Goal: Information Seeking & Learning: Learn about a topic

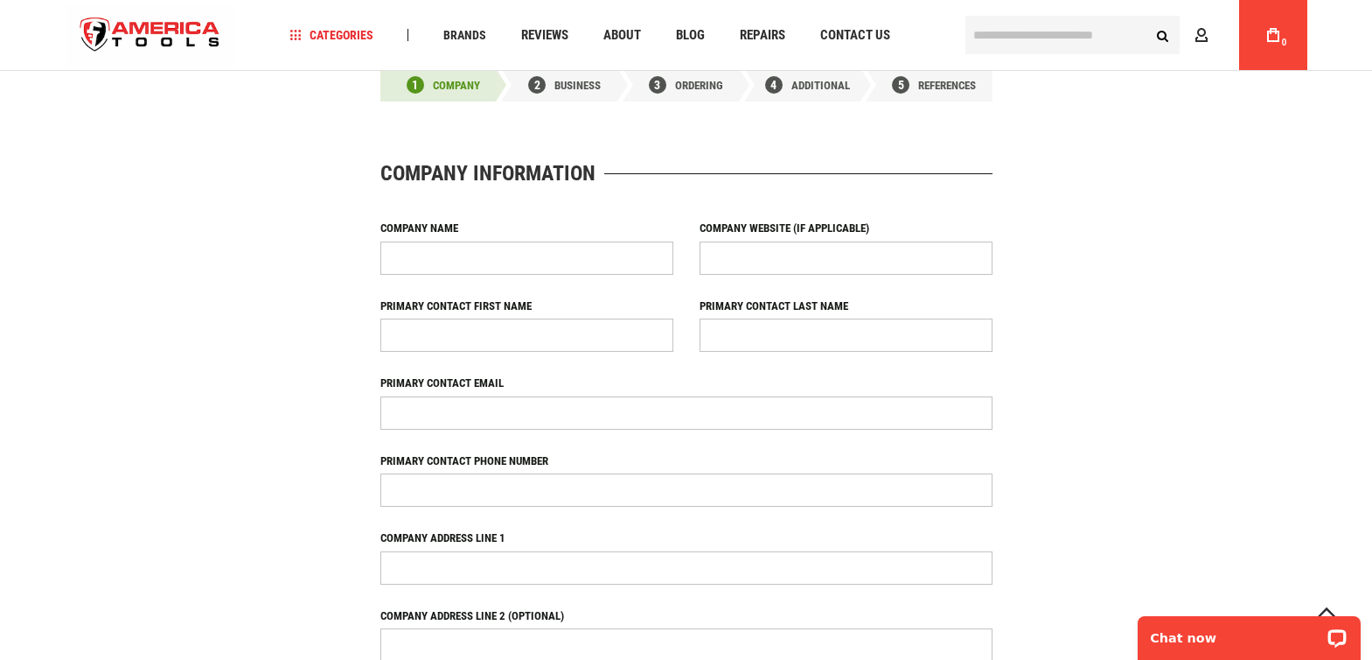
scroll to position [755, 0]
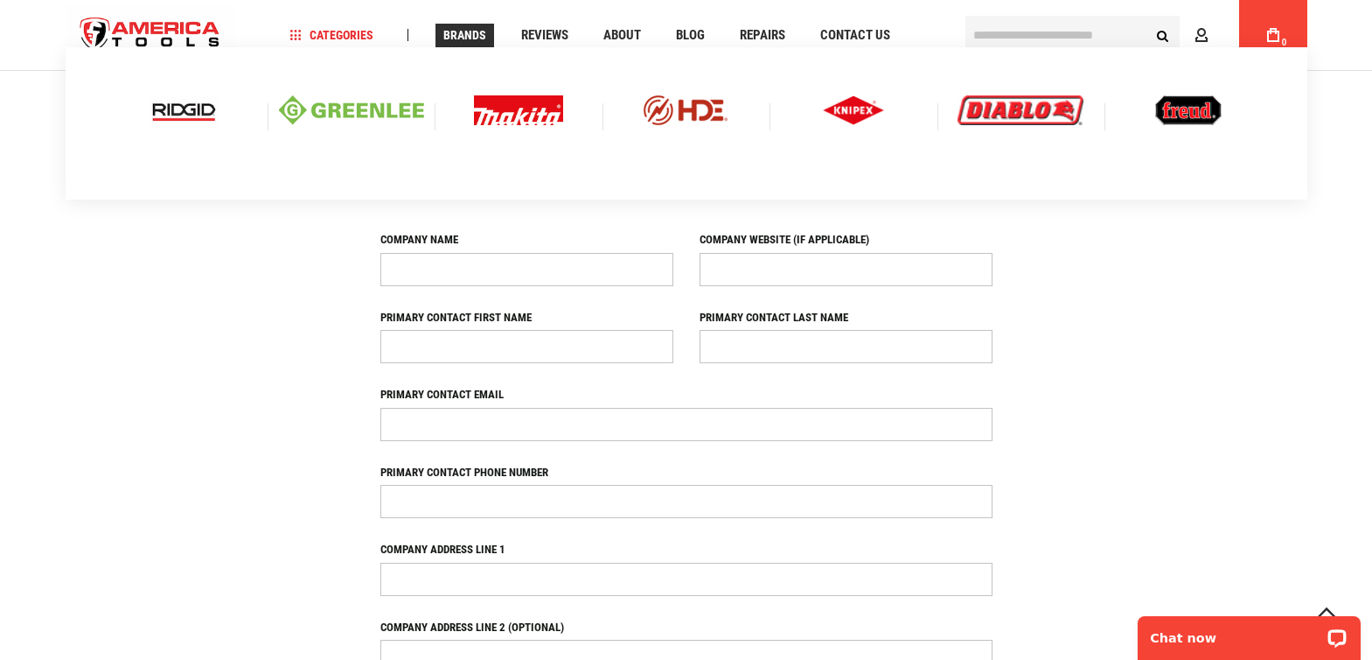
click at [482, 33] on span "Brands" at bounding box center [464, 35] width 43 height 12
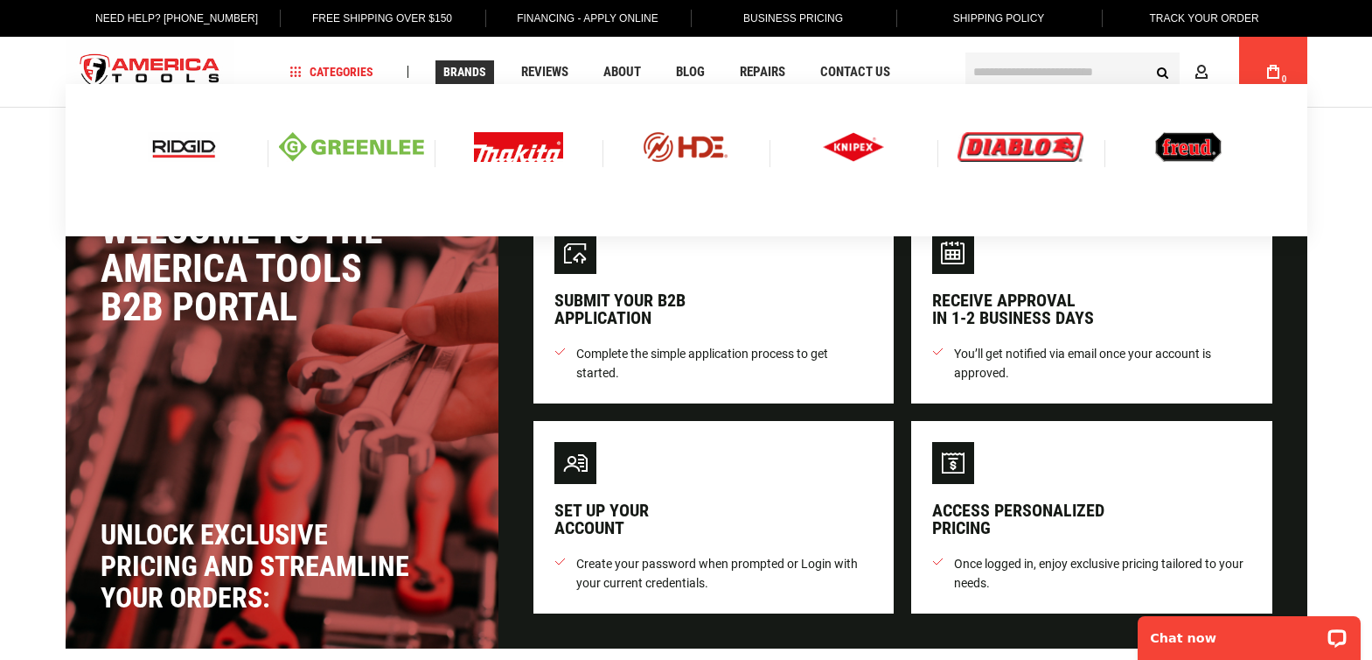
click at [459, 77] on span "Brands" at bounding box center [464, 72] width 43 height 12
click at [506, 142] on img at bounding box center [518, 147] width 89 height 30
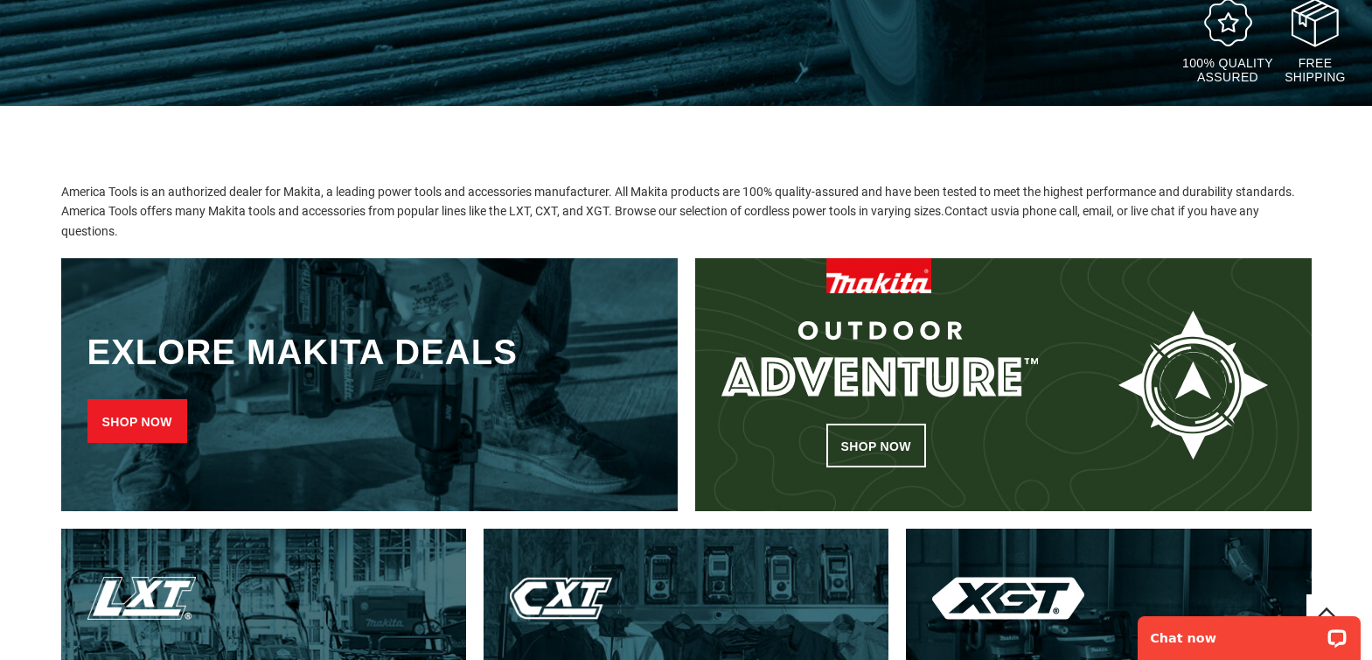
click at [158, 410] on link "Shop now" at bounding box center [137, 421] width 100 height 44
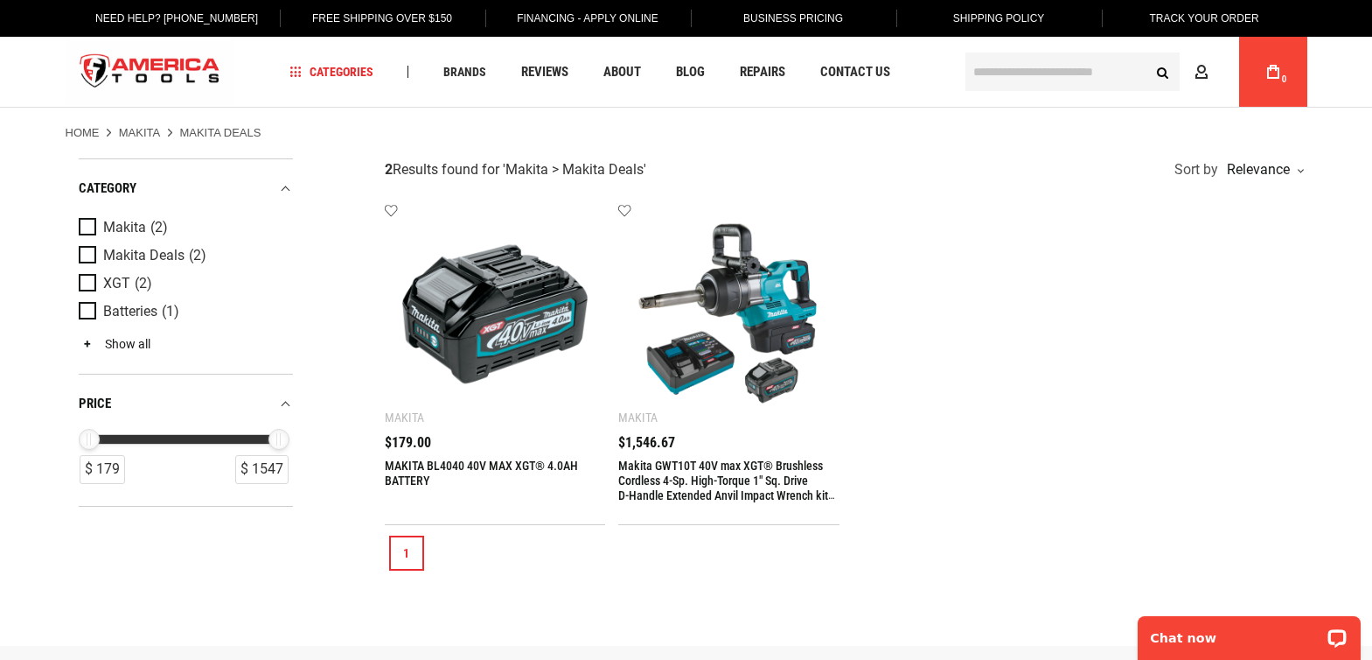
click at [129, 345] on link "Show all" at bounding box center [115, 344] width 72 height 14
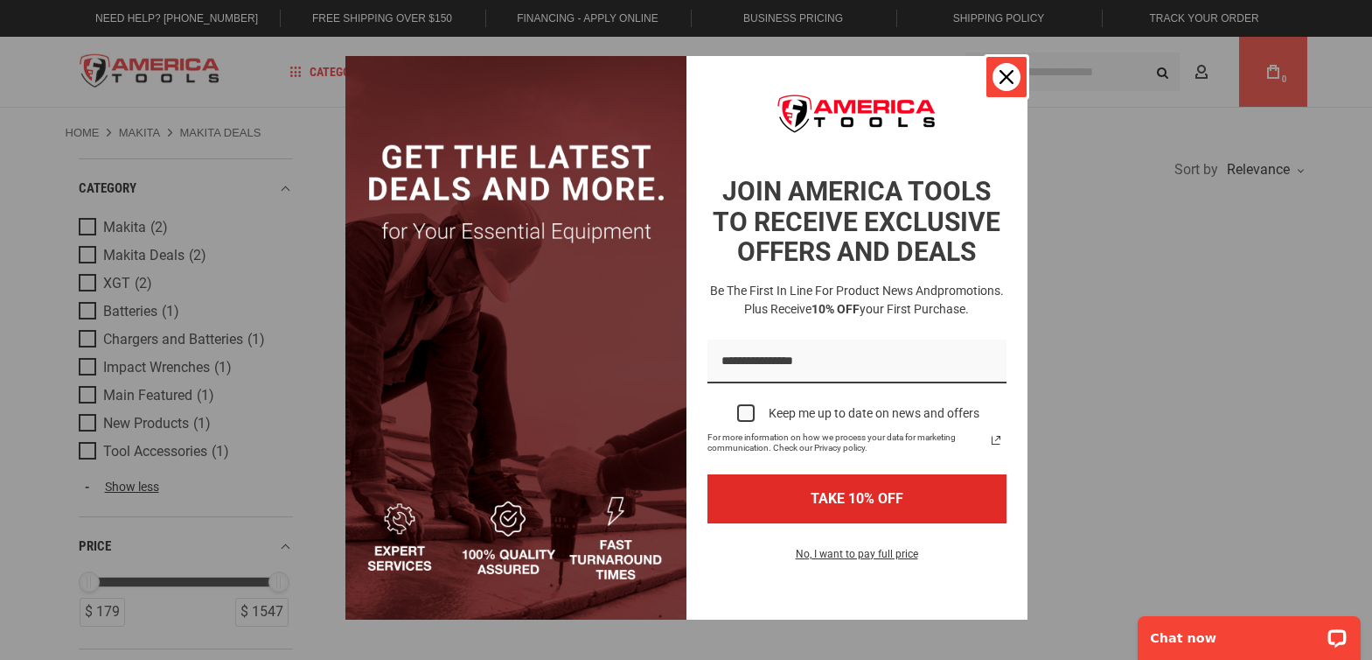
click at [1000, 70] on icon "close icon" at bounding box center [1007, 77] width 14 height 14
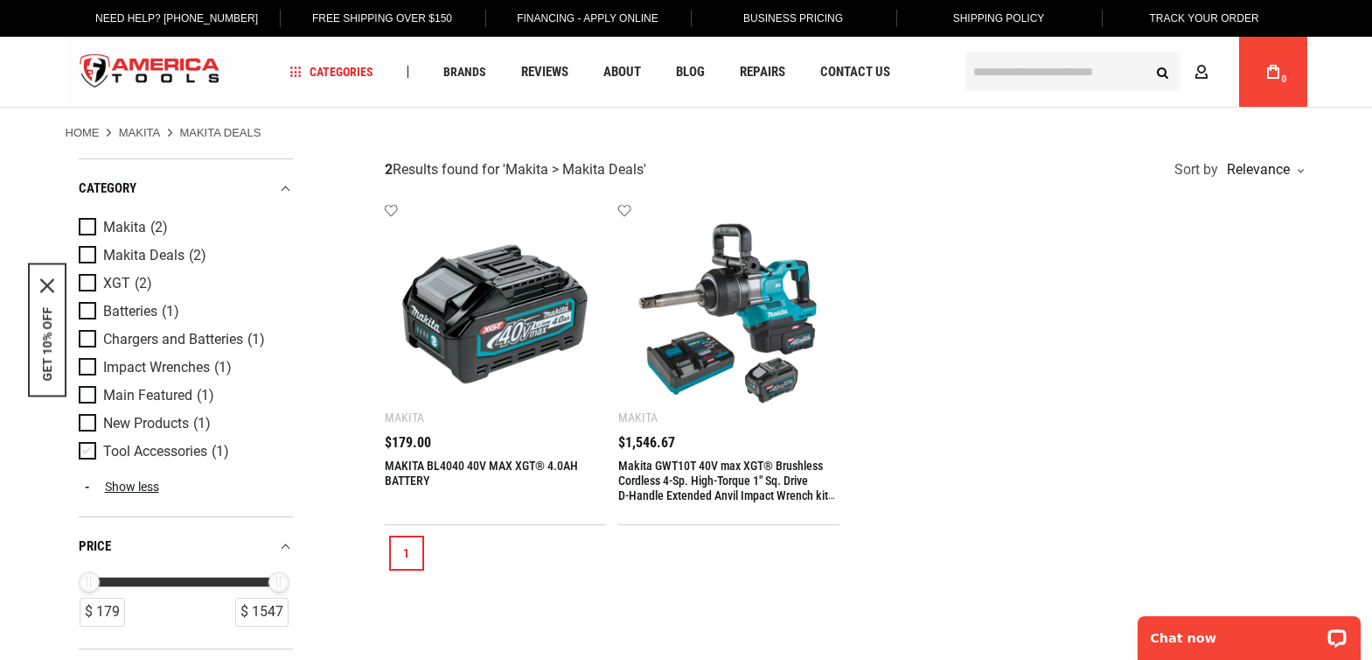
click at [82, 448] on span "Product Filters" at bounding box center [91, 451] width 24 height 19
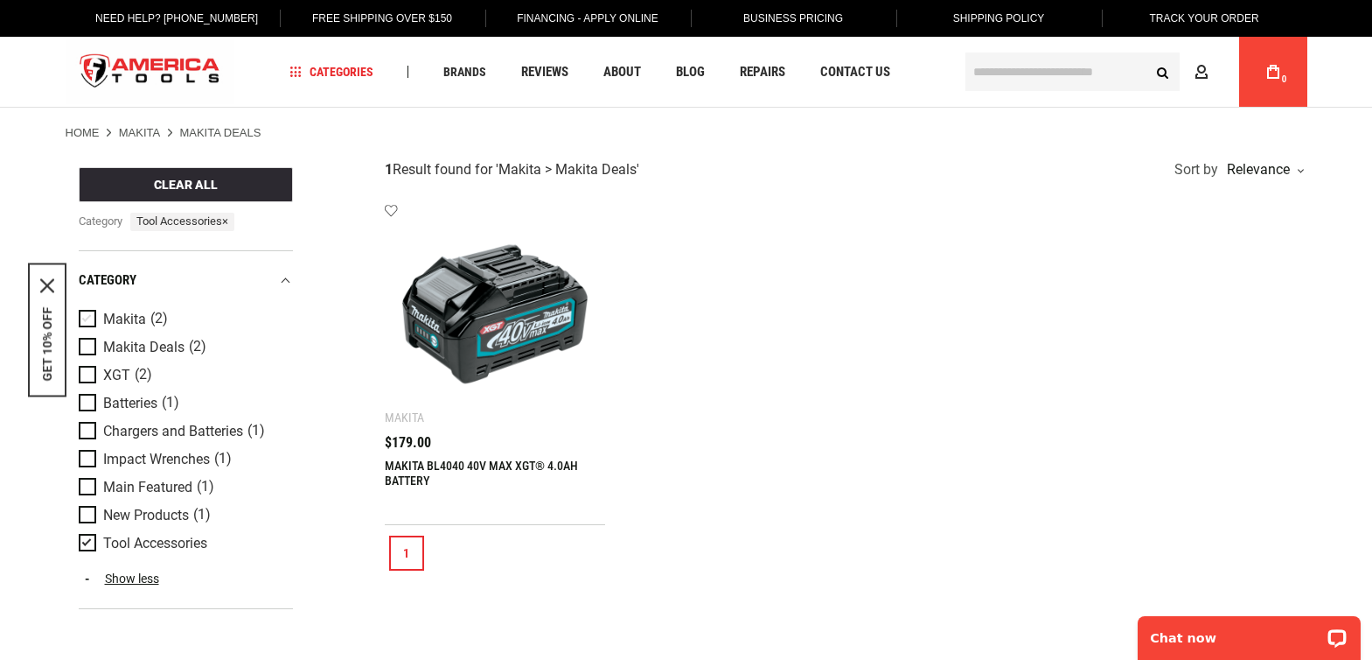
click at [88, 318] on span "Product Filters" at bounding box center [91, 319] width 24 height 19
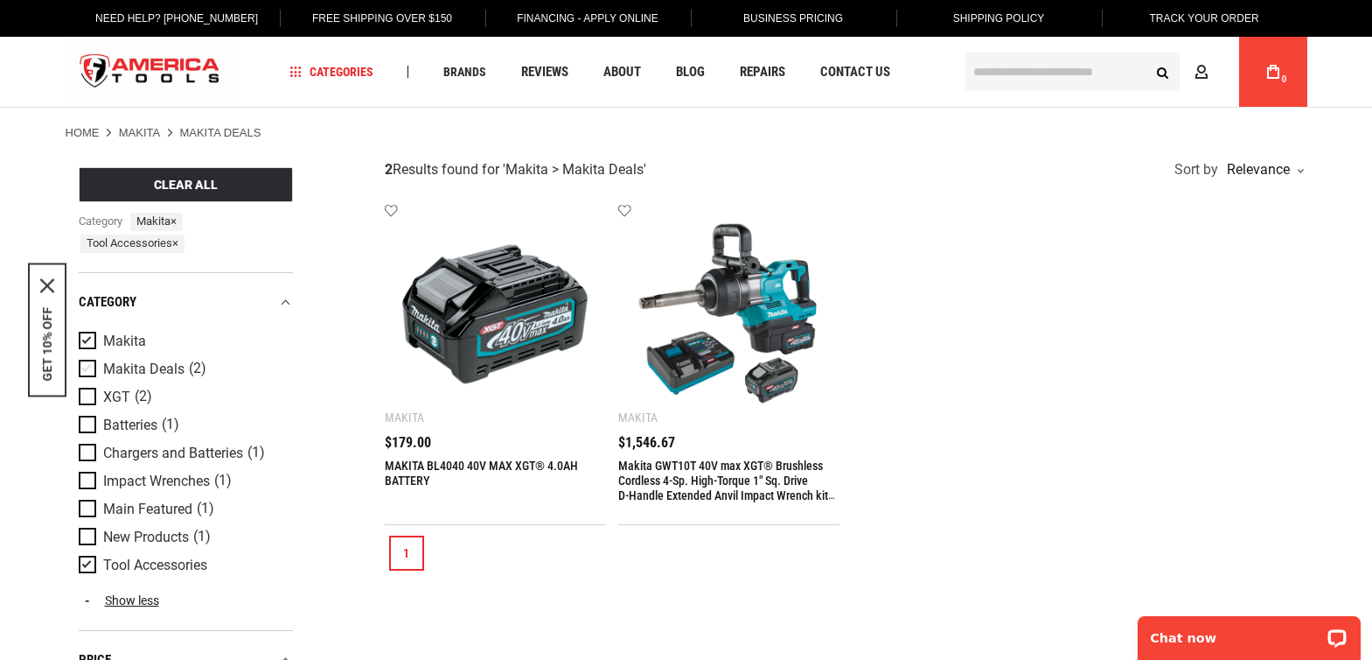
click at [88, 365] on span "Product Filters" at bounding box center [91, 369] width 24 height 19
click at [86, 400] on span "Product Filters" at bounding box center [91, 396] width 24 height 19
click at [85, 507] on span "Product Filters" at bounding box center [91, 508] width 24 height 19
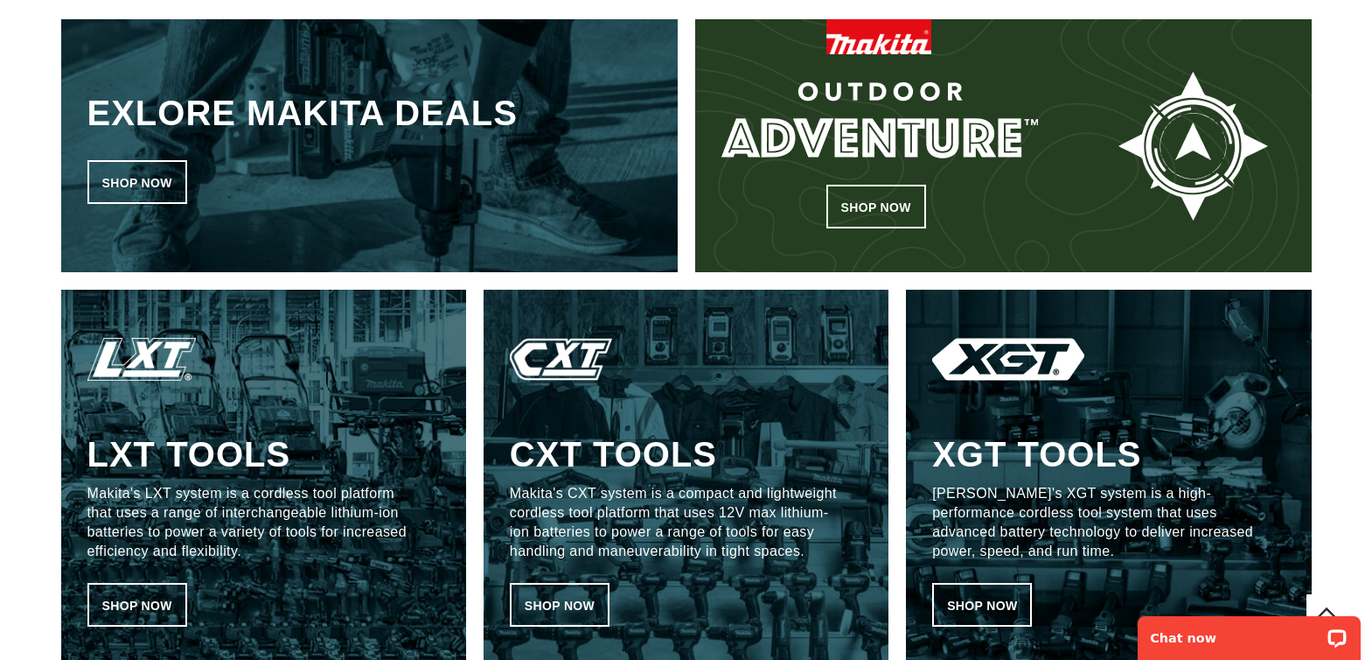
scroll to position [787, 0]
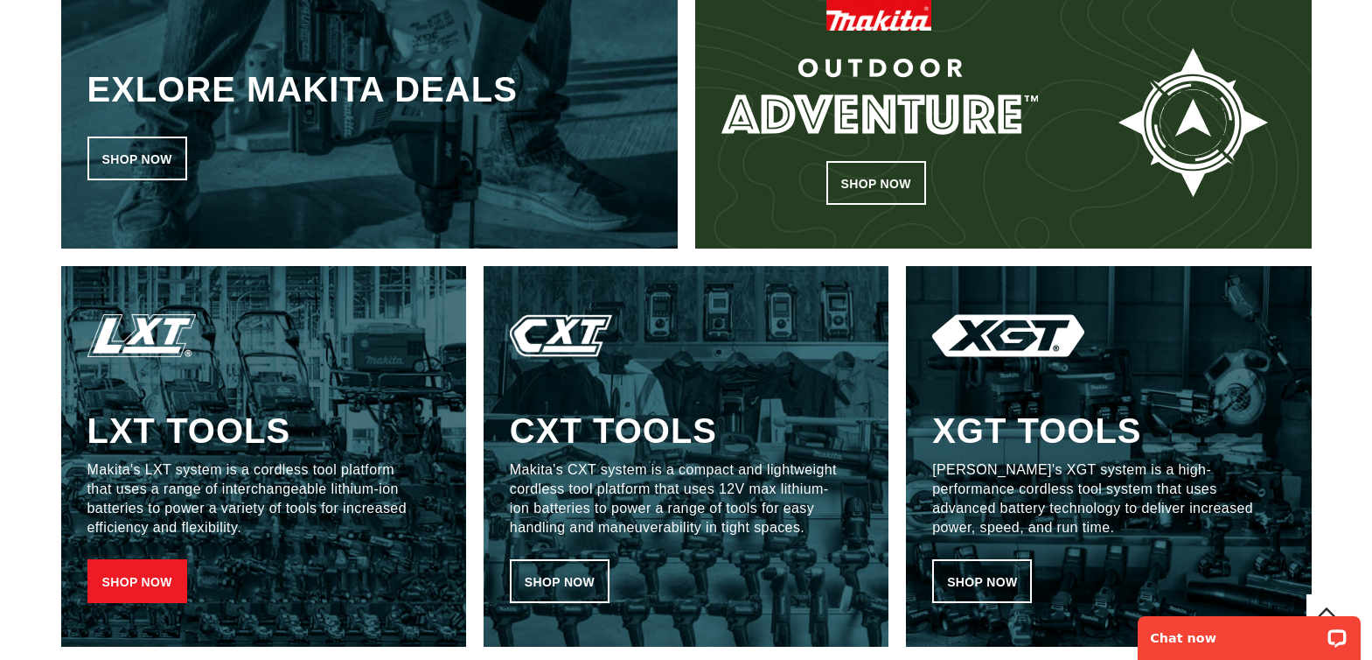
click at [122, 575] on link "Shop now" at bounding box center [137, 581] width 100 height 44
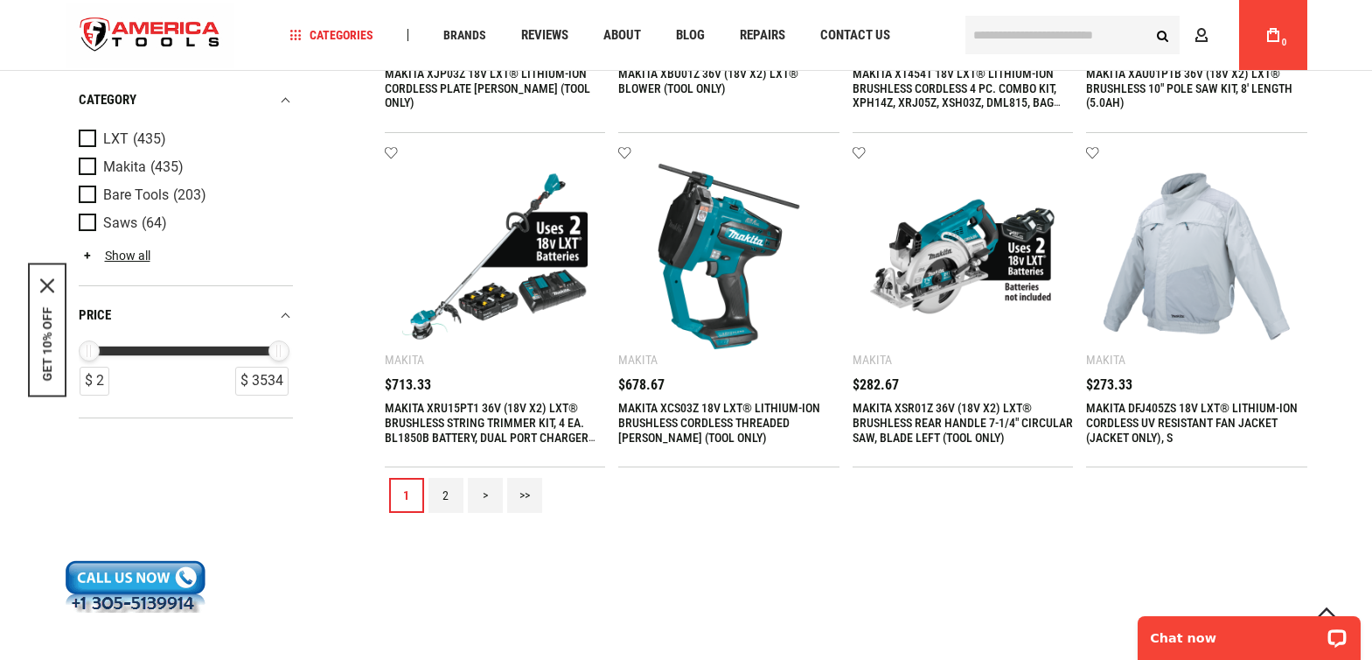
scroll to position [2012, 0]
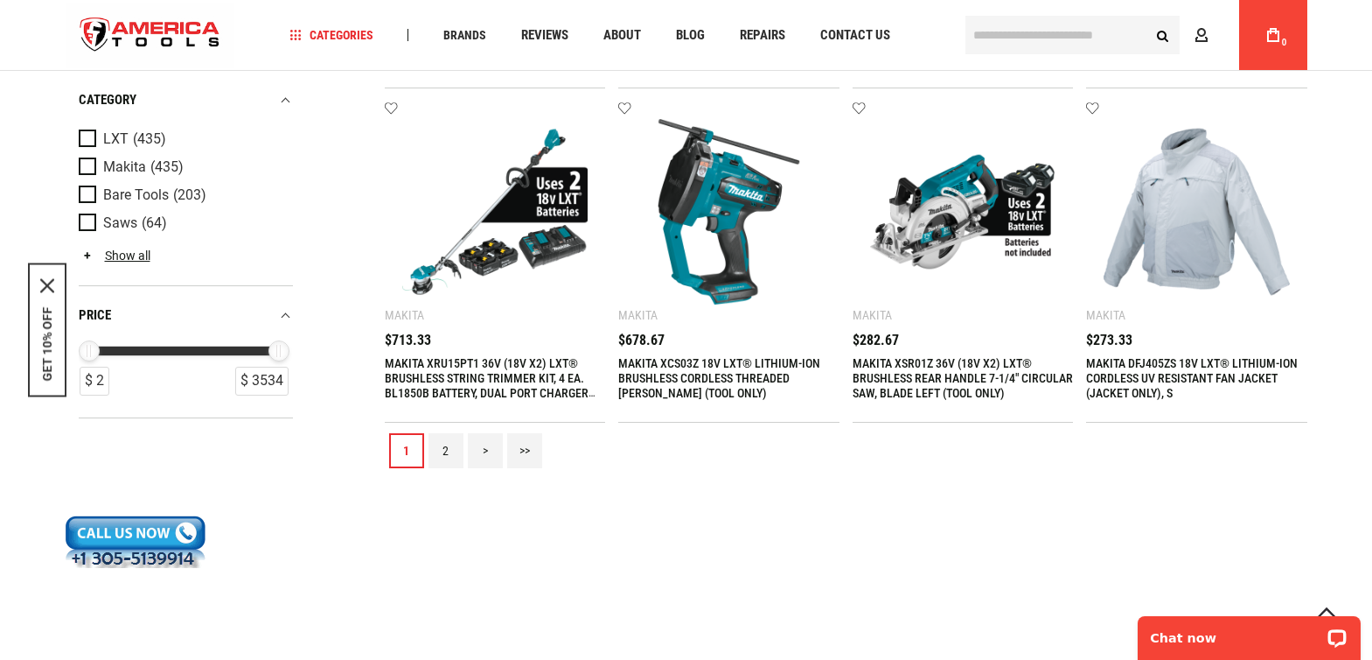
click at [443, 450] on link "2" at bounding box center [446, 450] width 35 height 35
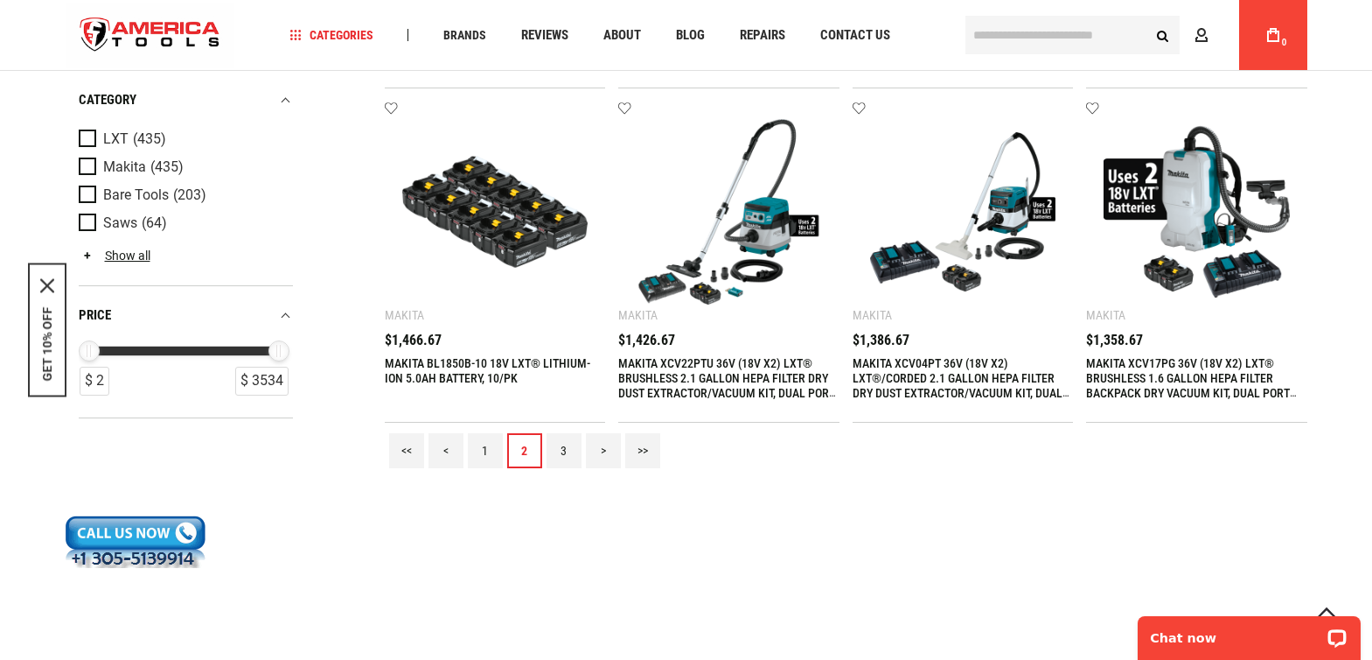
click at [562, 455] on link "3" at bounding box center [564, 450] width 35 height 35
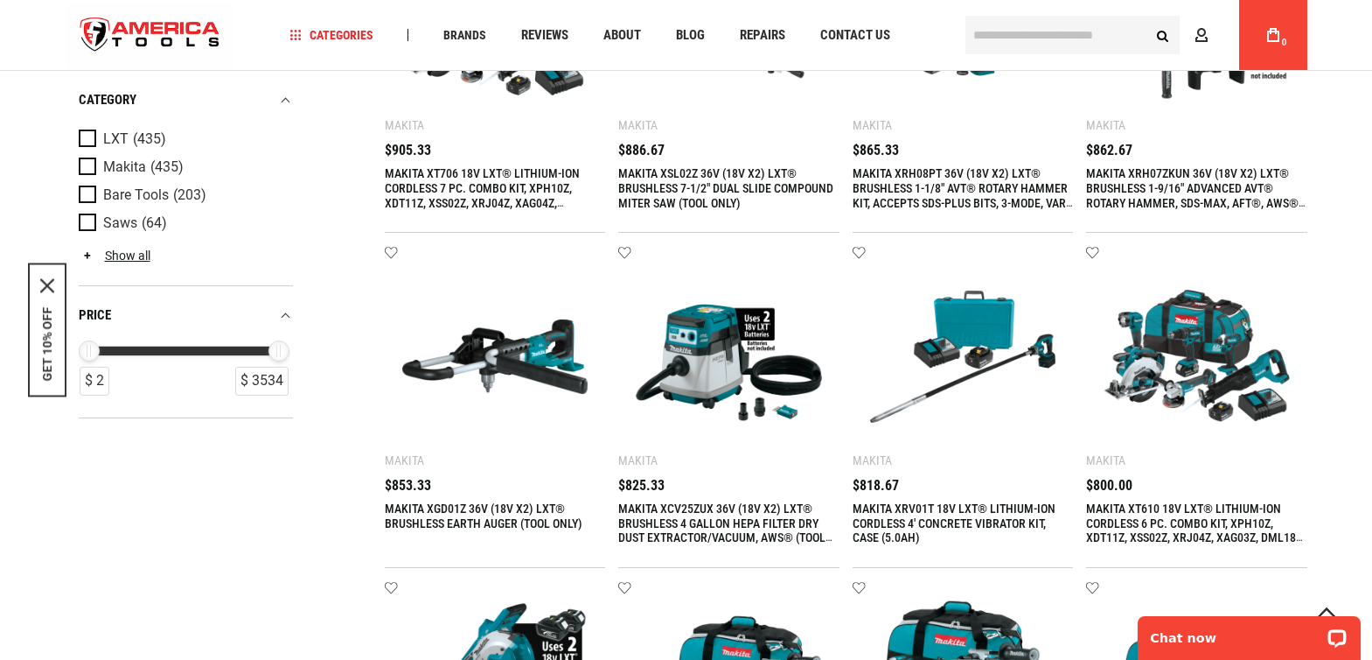
scroll to position [1574, 0]
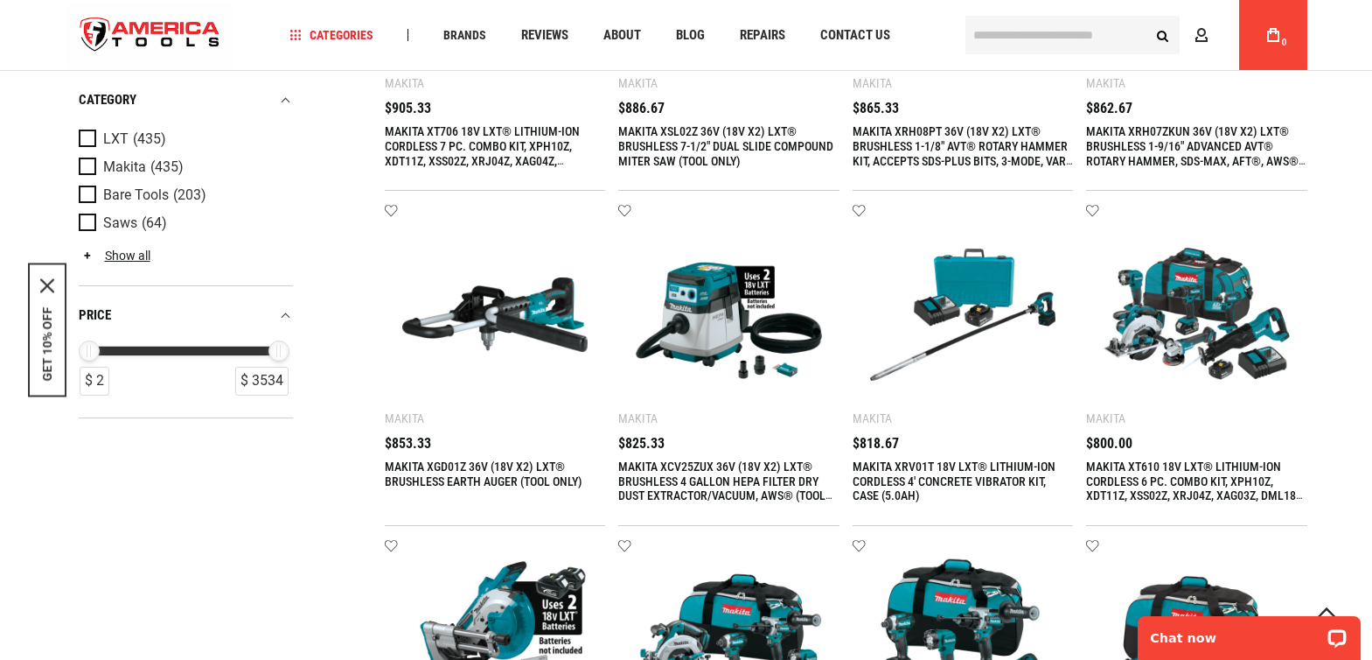
click at [451, 463] on link "MAKITA XGD01Z 36V (18V X2) LXT® BRUSHLESS EARTH AUGER (TOOL ONLY)" at bounding box center [484, 473] width 198 height 29
click at [468, 339] on img at bounding box center [495, 314] width 186 height 186
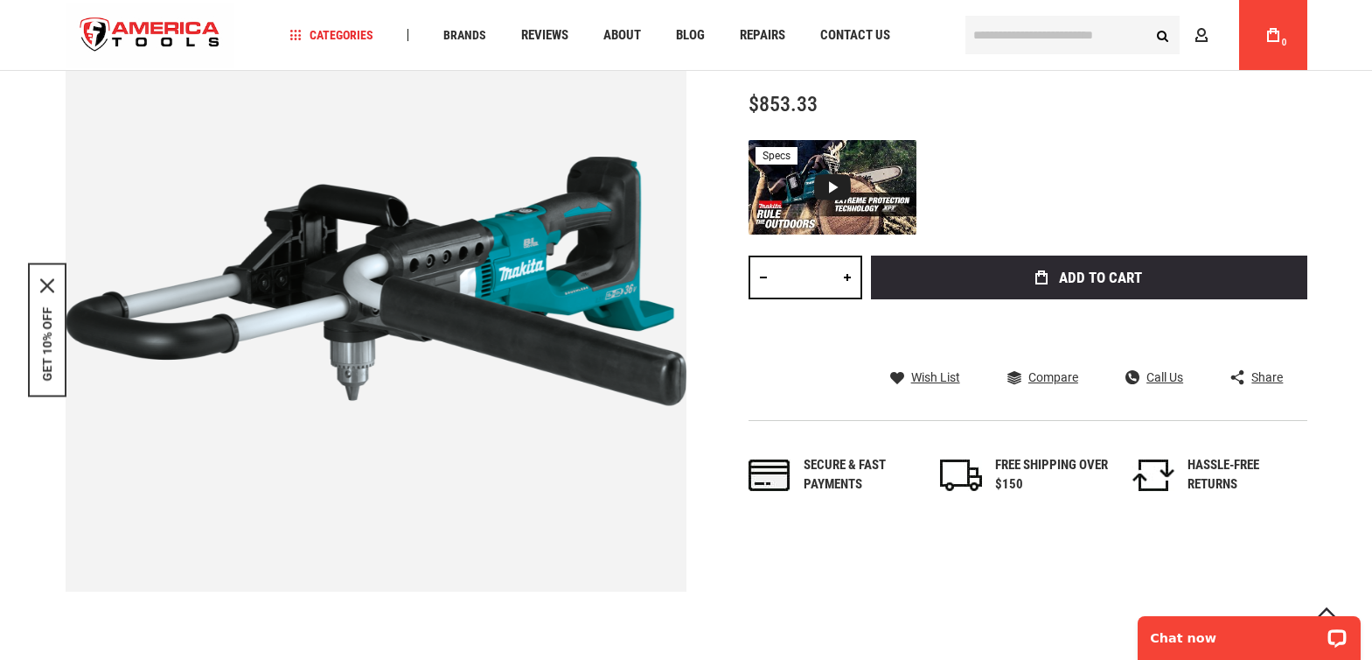
scroll to position [262, 0]
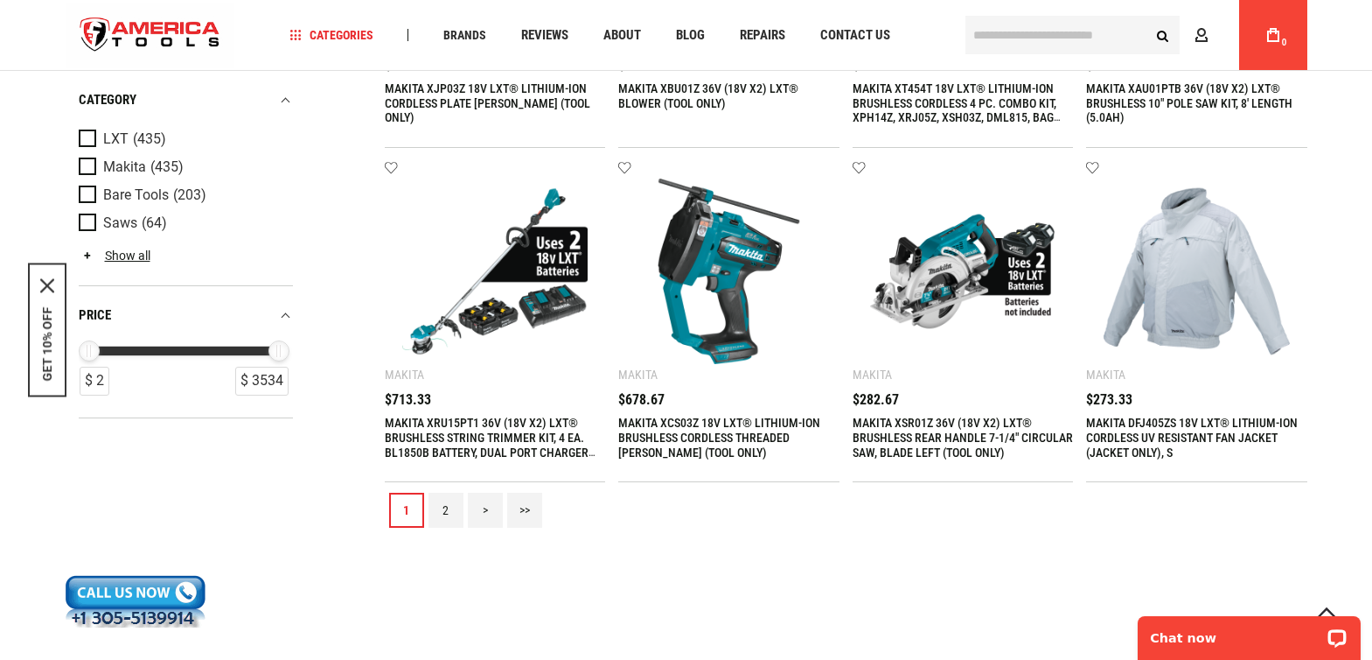
scroll to position [1924, 0]
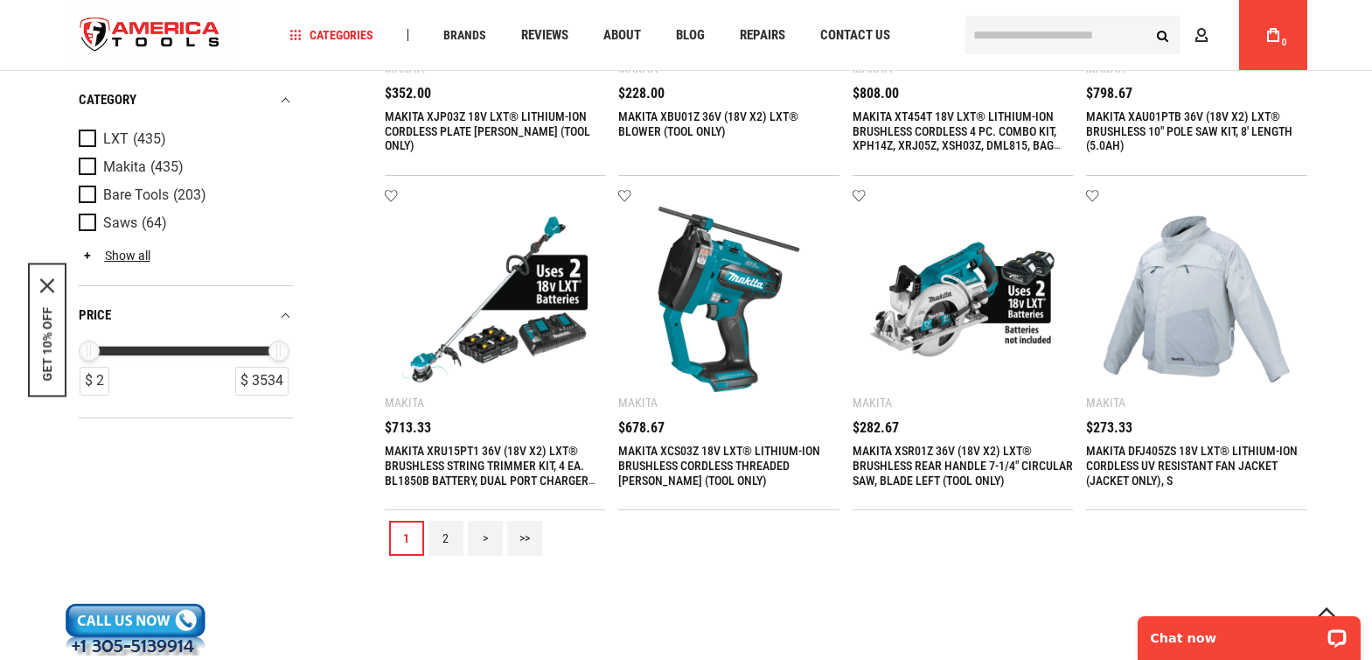
click at [449, 542] on link "2" at bounding box center [446, 537] width 35 height 35
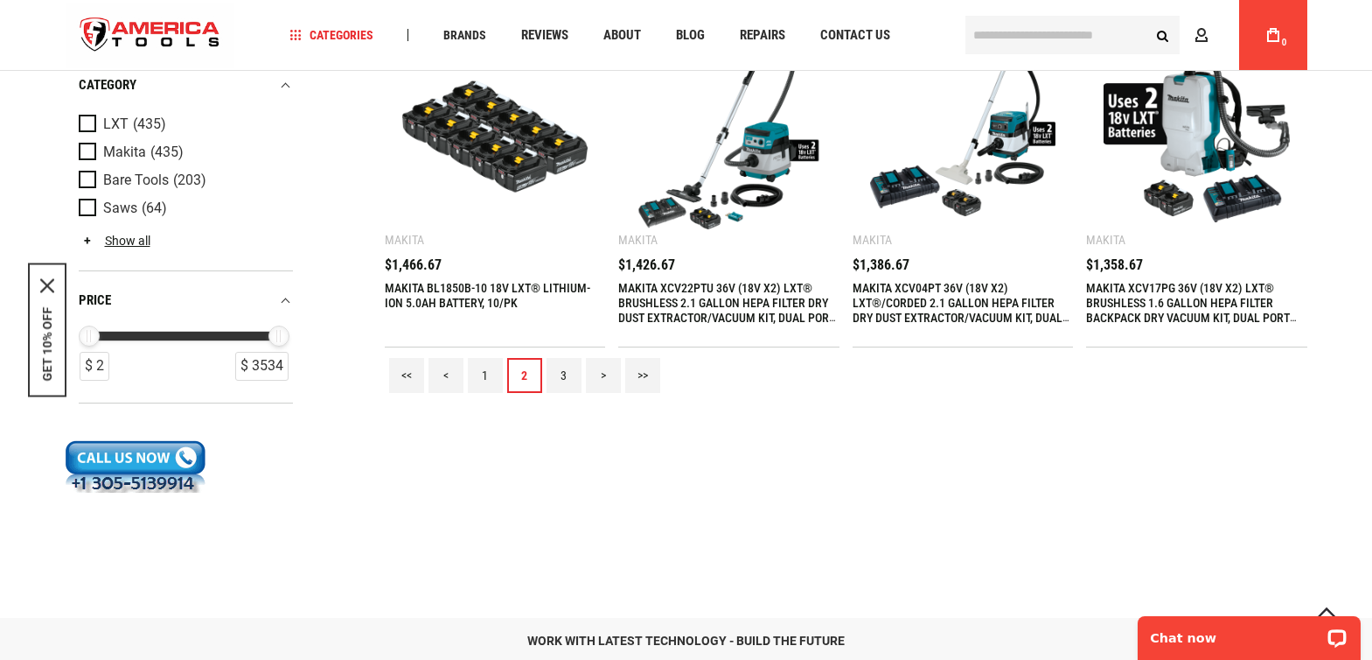
scroll to position [2099, 0]
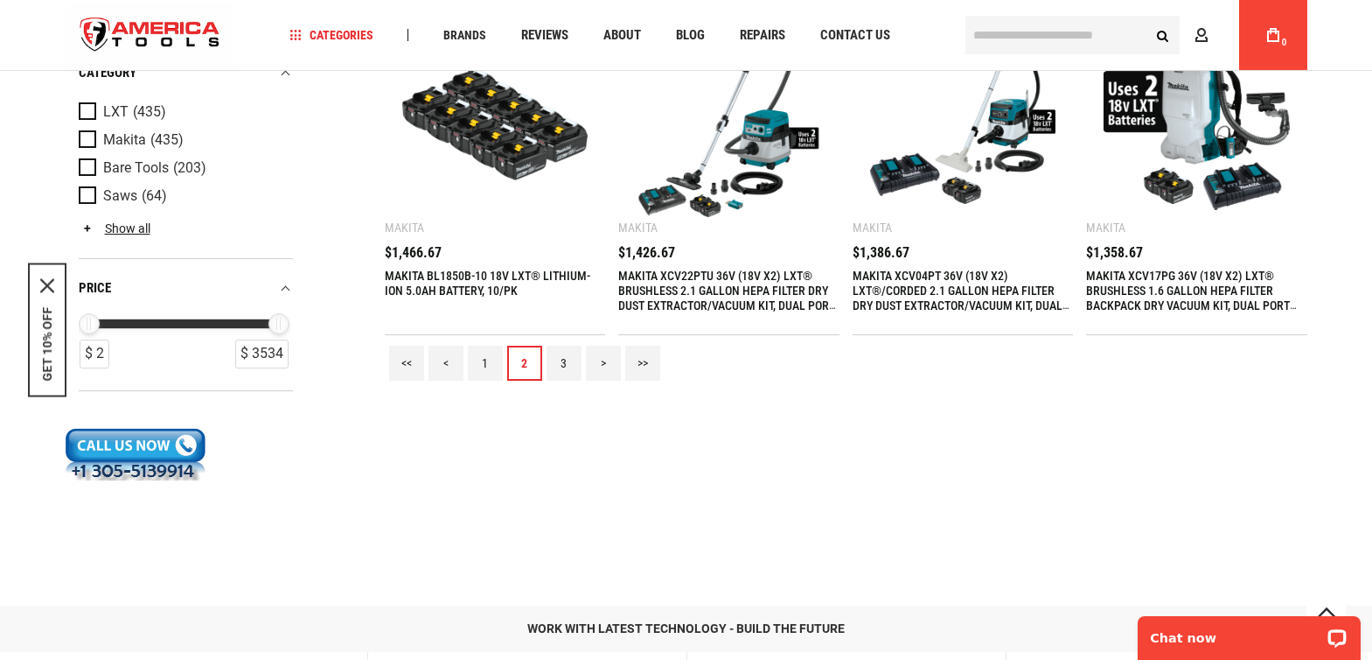
click at [560, 363] on link "3" at bounding box center [564, 363] width 35 height 35
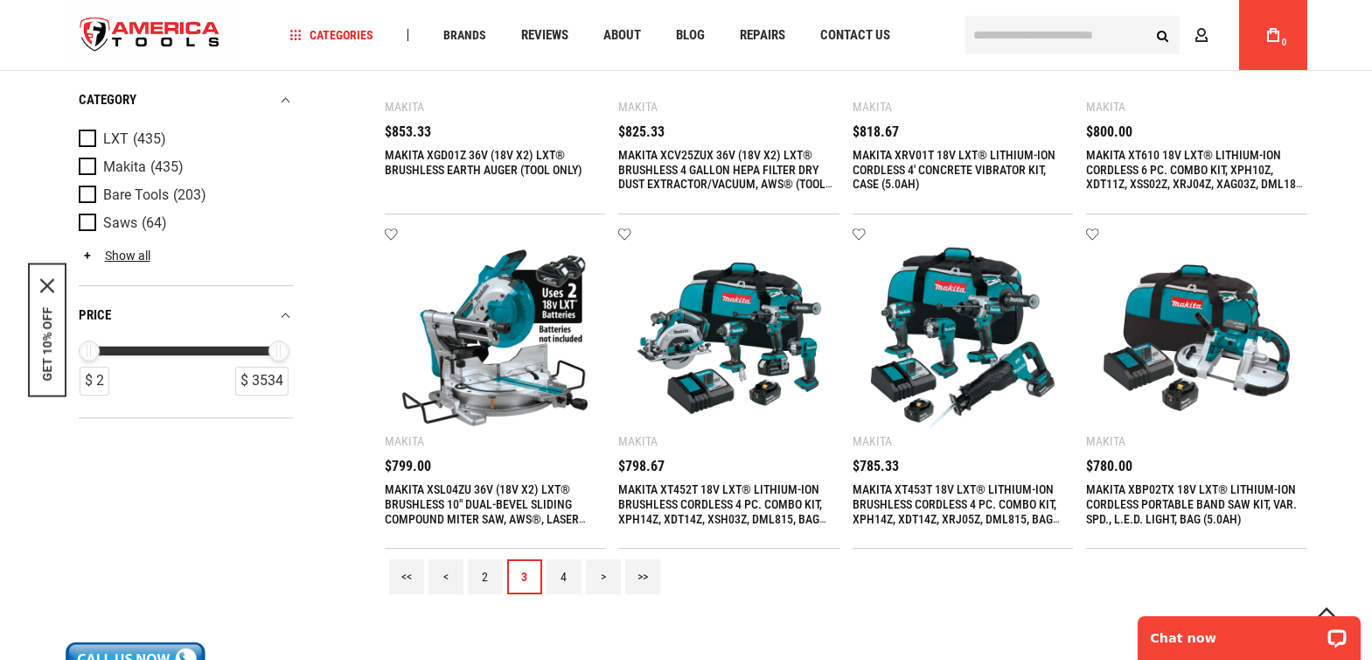
scroll to position [1924, 0]
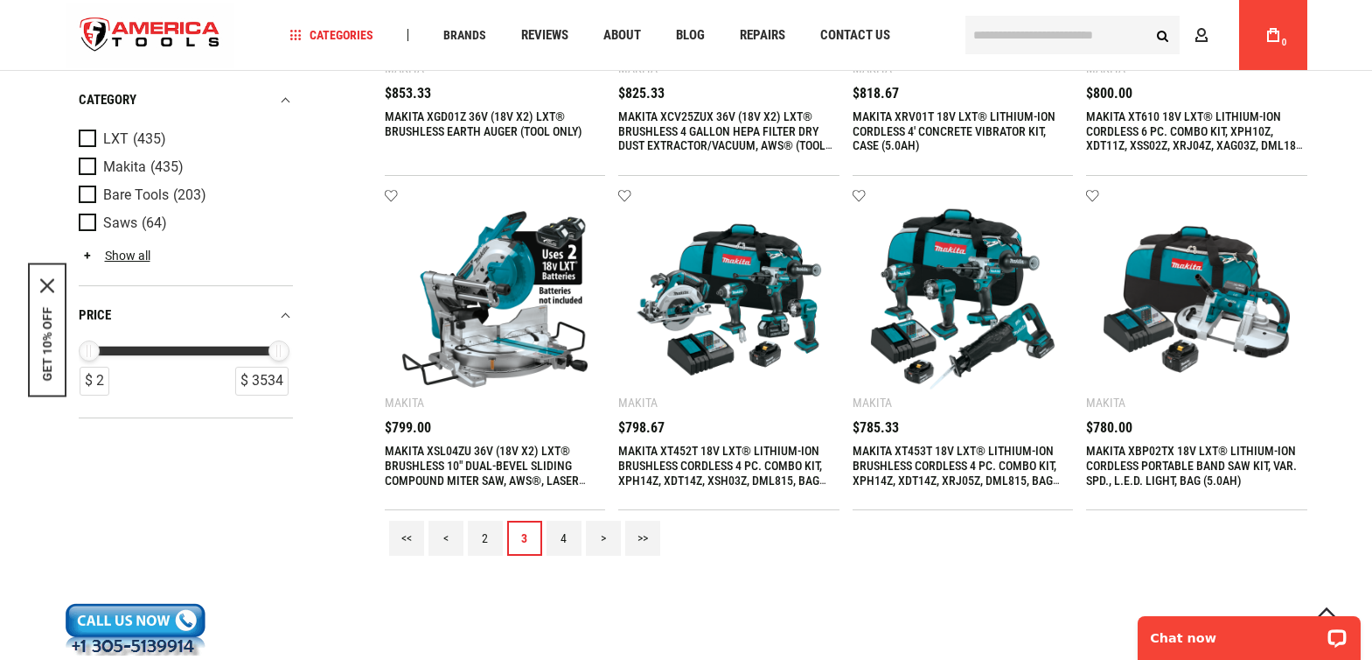
click at [563, 539] on link "4" at bounding box center [564, 537] width 35 height 35
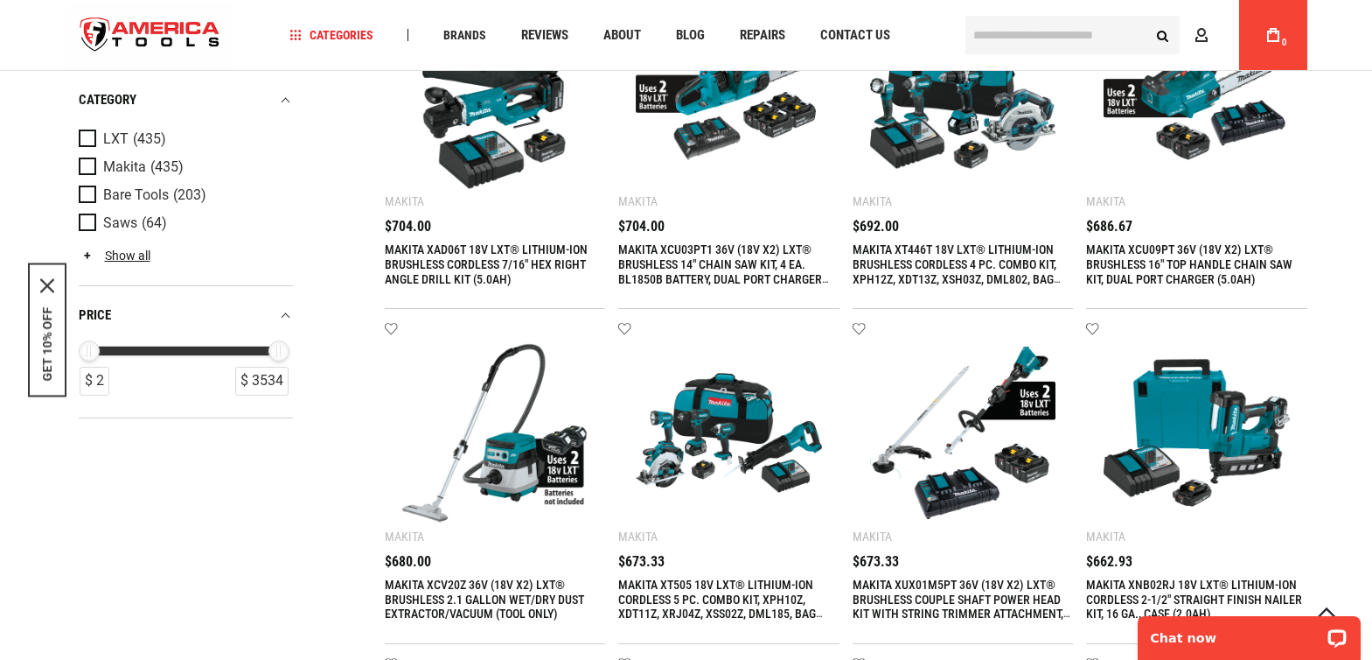
scroll to position [1487, 0]
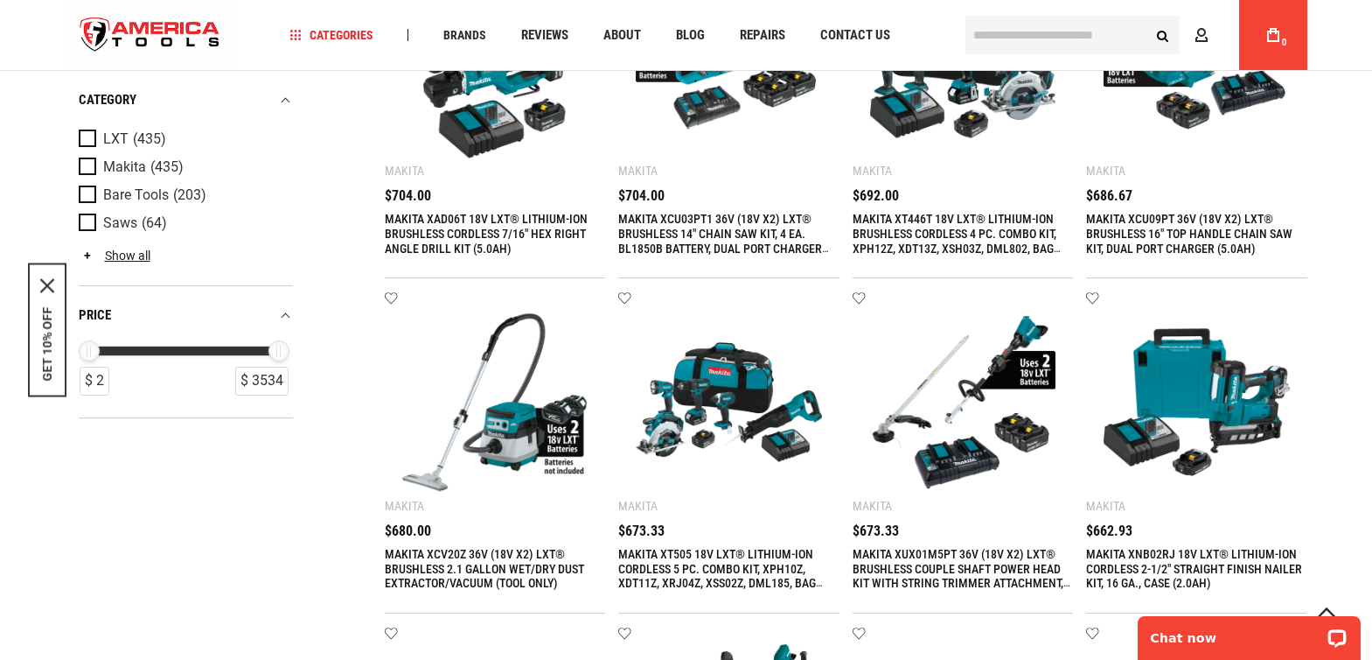
drag, startPoint x: 449, startPoint y: 491, endPoint x: 351, endPoint y: 457, distance: 103.5
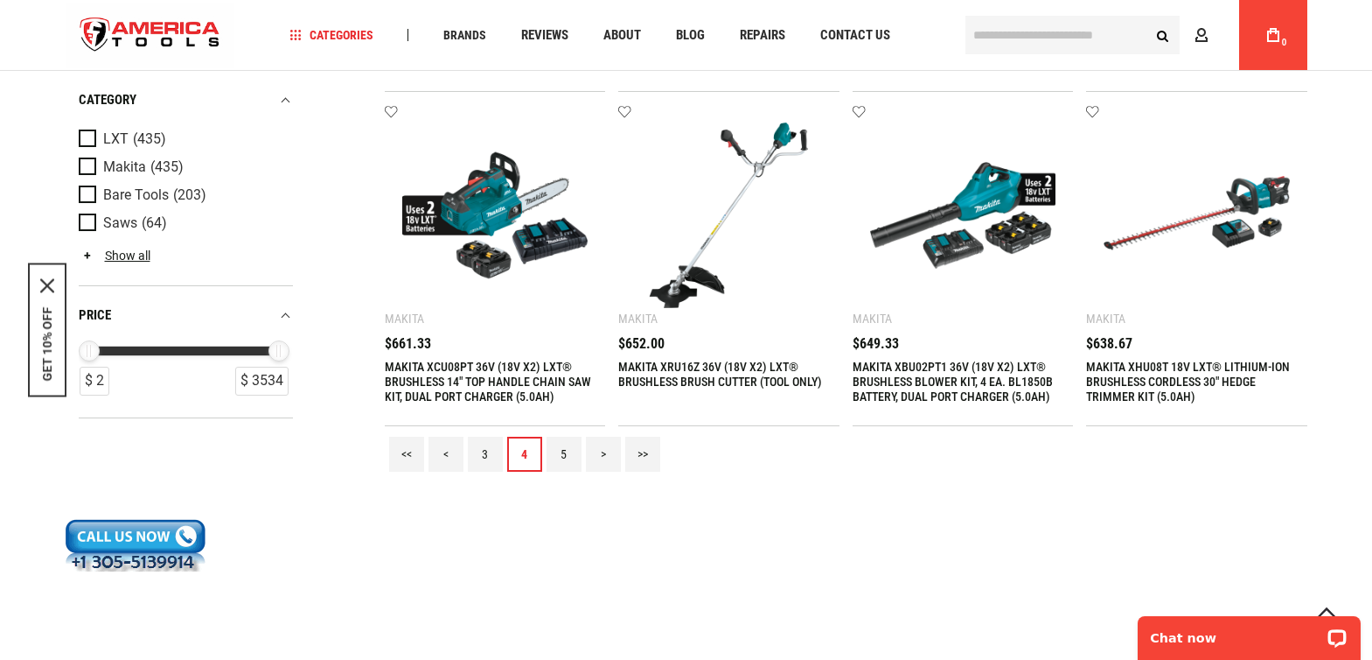
scroll to position [2004, 0]
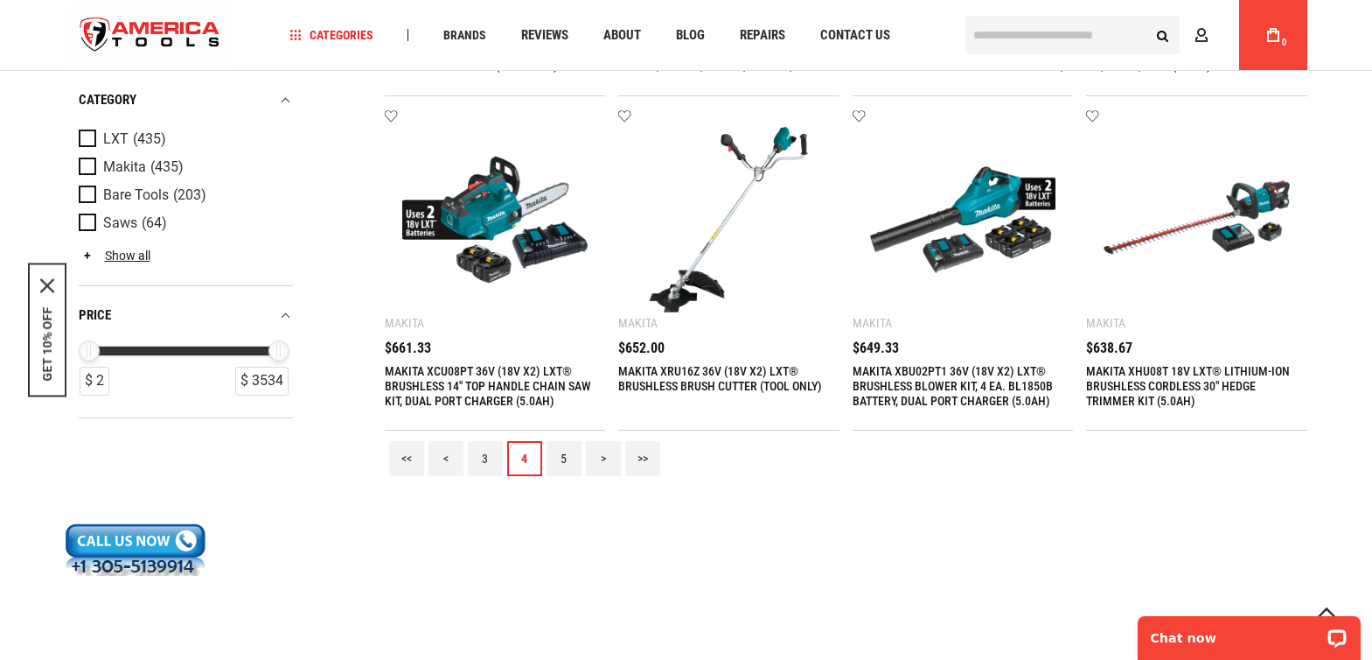
click at [572, 464] on link "5" at bounding box center [564, 458] width 35 height 35
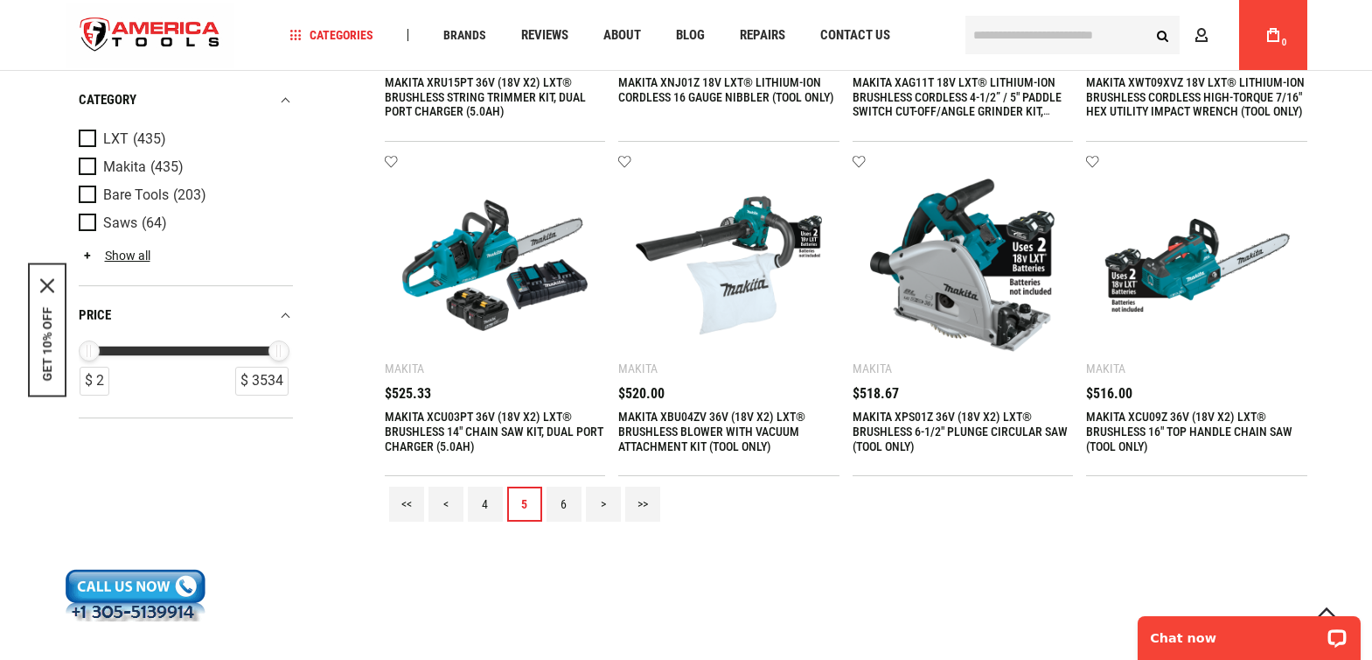
scroll to position [2012, 0]
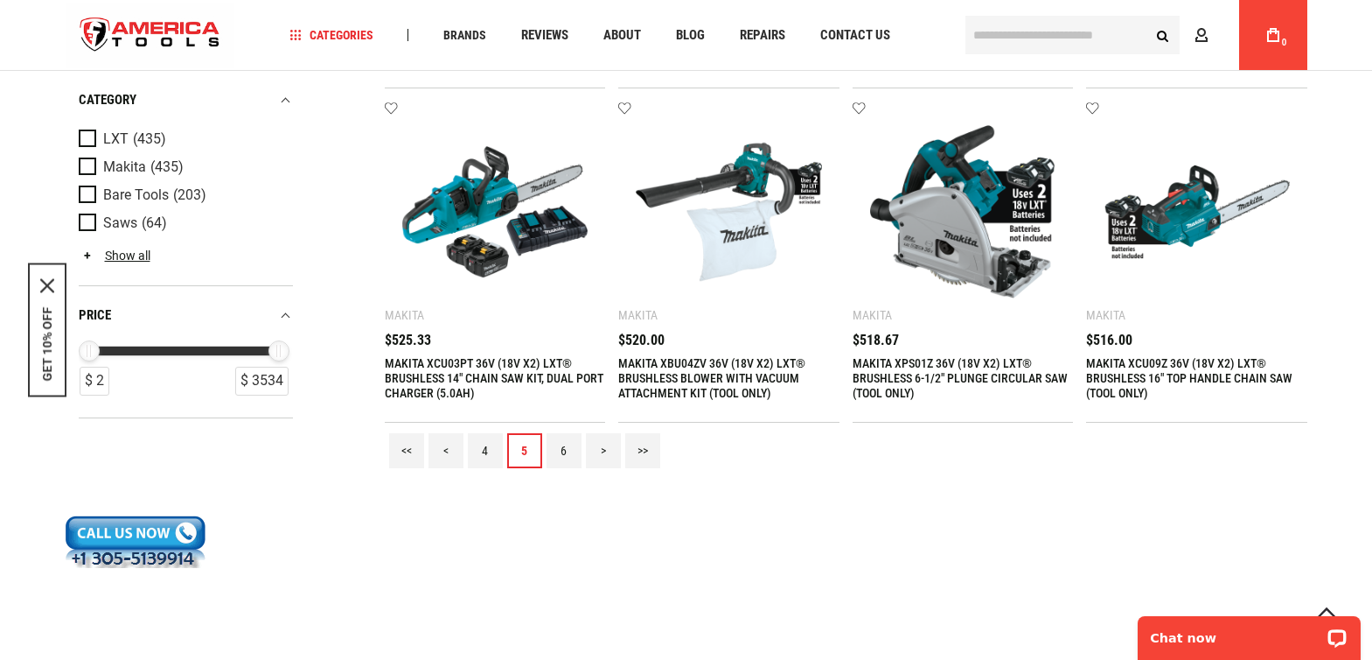
click at [565, 448] on link "6" at bounding box center [564, 450] width 35 height 35
